Goal: Information Seeking & Learning: Find specific fact

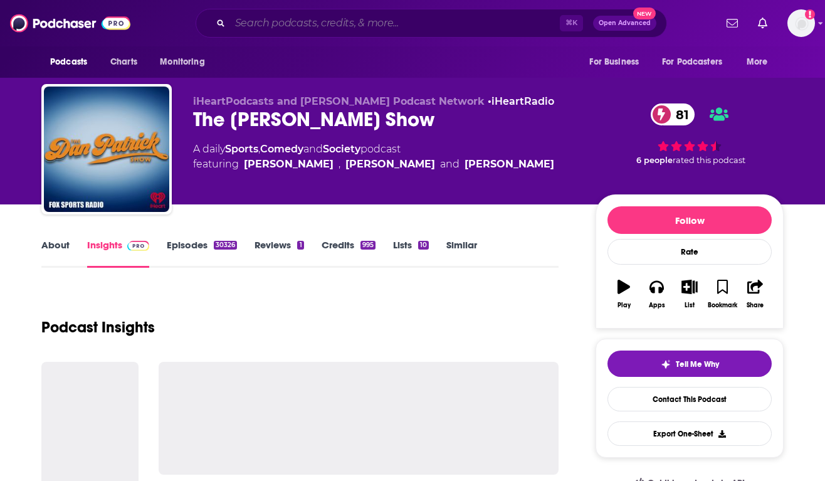
click at [275, 21] on input "Search podcasts, credits, & more..." at bounding box center [395, 23] width 330 height 20
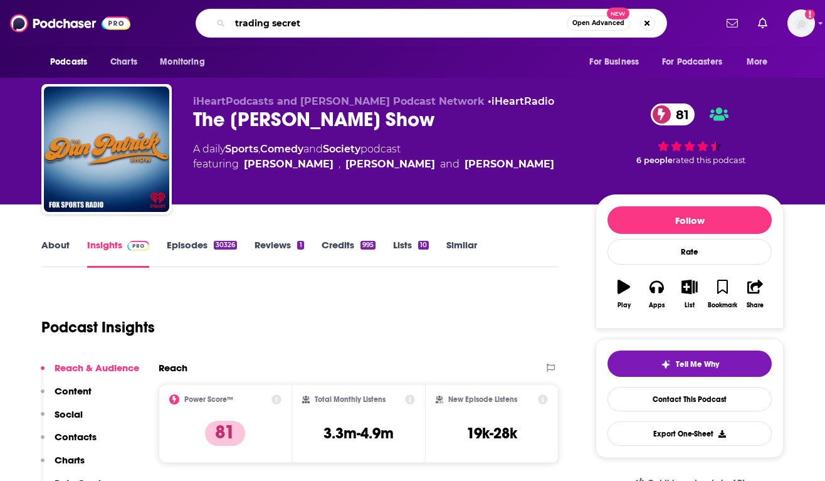
type input "trading secrets"
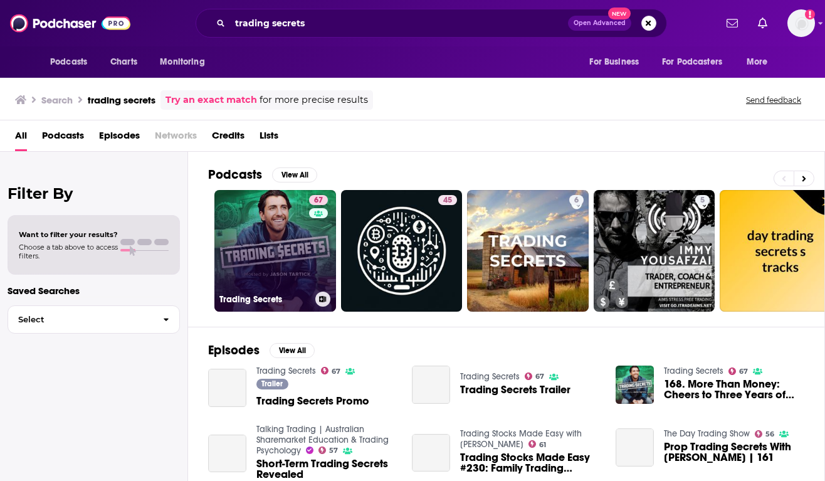
click at [274, 233] on link "67 Trading Secrets" at bounding box center [276, 251] width 122 height 122
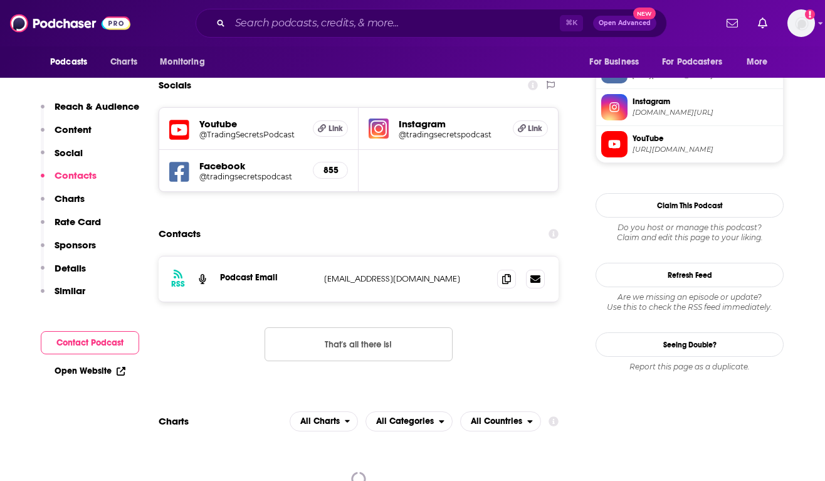
scroll to position [1137, 0]
